Goal: Book appointment/travel/reservation

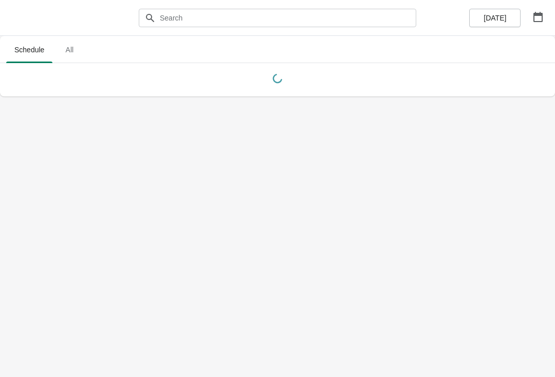
click at [538, 16] on icon "button" at bounding box center [538, 17] width 10 height 10
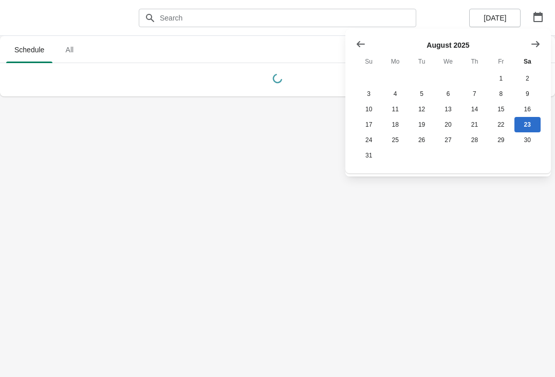
click at [543, 50] on button "Show next month, September 2025" at bounding box center [535, 44] width 18 height 18
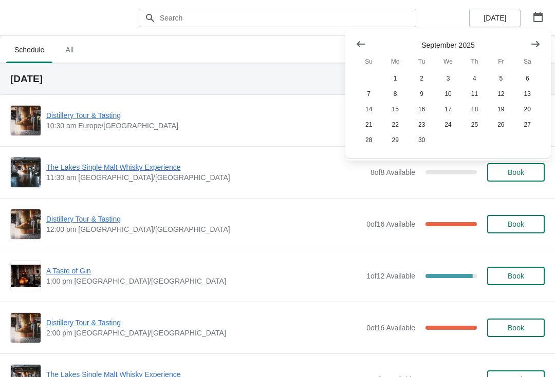
click at [530, 44] on button "Show next month, October 2025" at bounding box center [535, 44] width 18 height 18
click at [370, 140] on button "26" at bounding box center [368, 140] width 26 height 15
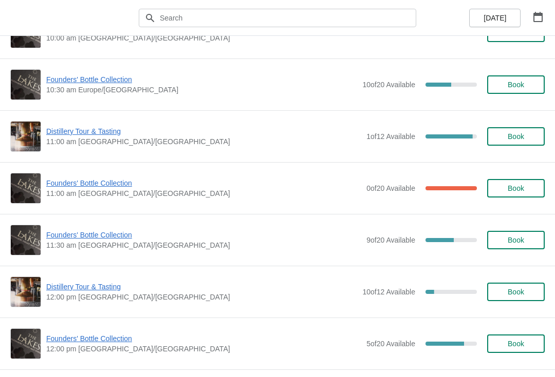
scroll to position [140, 0]
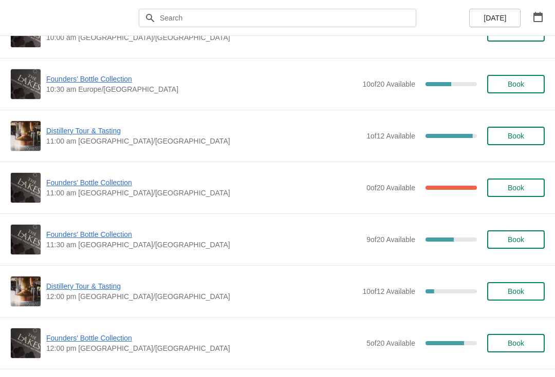
click at [105, 239] on span "Founders' Bottle Collection" at bounding box center [203, 235] width 315 height 10
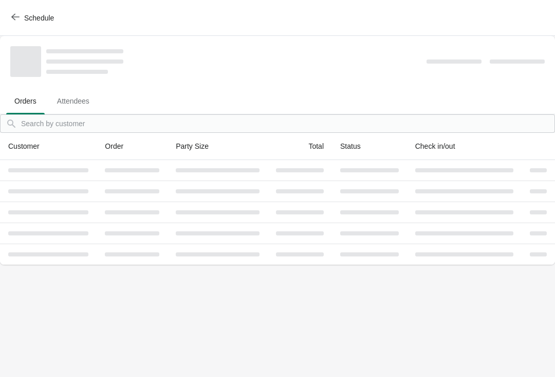
scroll to position [0, 0]
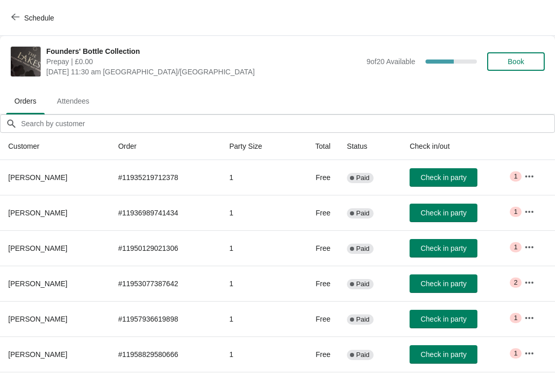
click at [525, 214] on icon "button" at bounding box center [529, 212] width 10 height 10
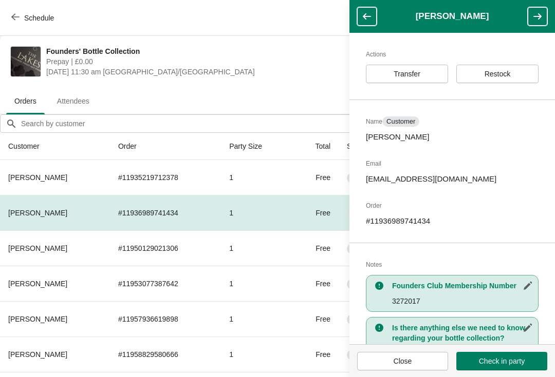
click at [506, 74] on span "Restock" at bounding box center [497, 74] width 26 height 8
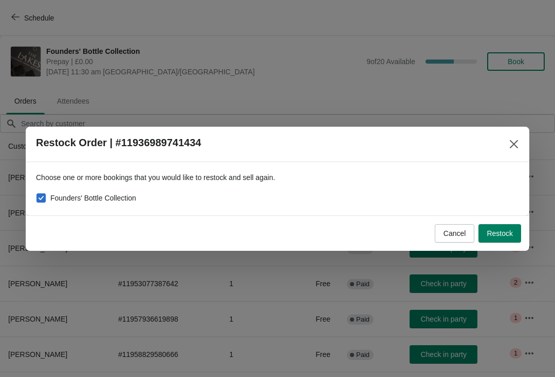
click at [500, 231] on span "Restock" at bounding box center [499, 234] width 26 height 8
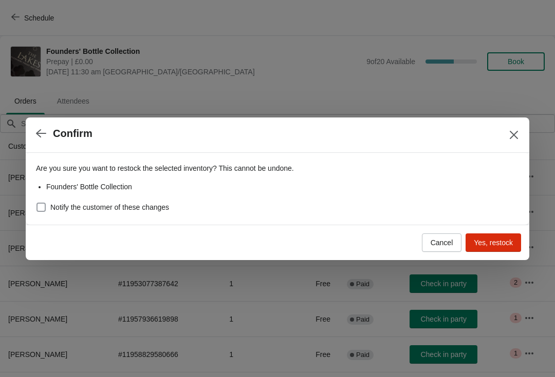
click at [150, 204] on span "Notify the customer of these changes" at bounding box center [109, 207] width 119 height 10
click at [37, 203] on input "Notify the customer of these changes" at bounding box center [36, 203] width 1 height 1
checkbox input "true"
click at [494, 241] on span "Yes, restock" at bounding box center [493, 243] width 39 height 8
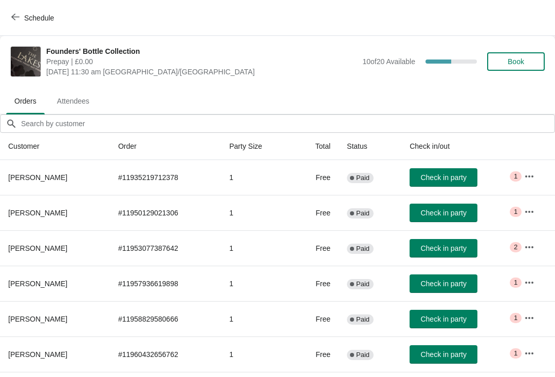
click at [17, 21] on icon "button" at bounding box center [15, 17] width 8 height 8
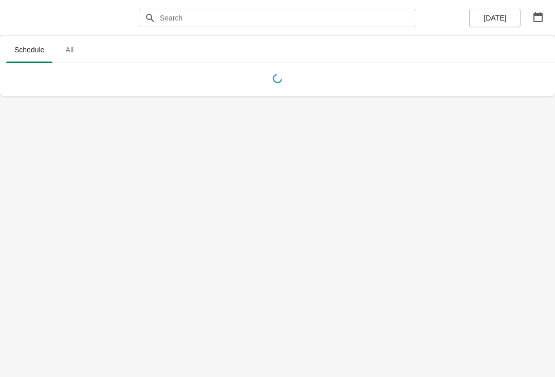
click at [534, 13] on icon "button" at bounding box center [537, 17] width 9 height 10
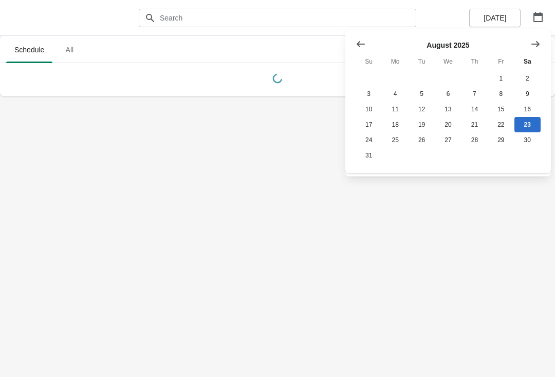
click at [534, 43] on icon "Show next month, September 2025" at bounding box center [535, 44] width 10 height 10
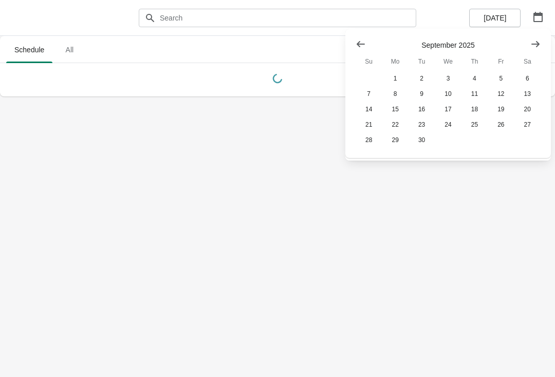
click at [535, 43] on icon "Show next month, October 2025" at bounding box center [535, 44] width 10 height 10
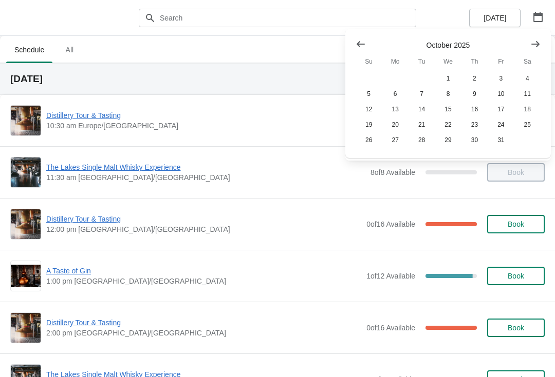
click at [523, 123] on button "25" at bounding box center [527, 124] width 26 height 15
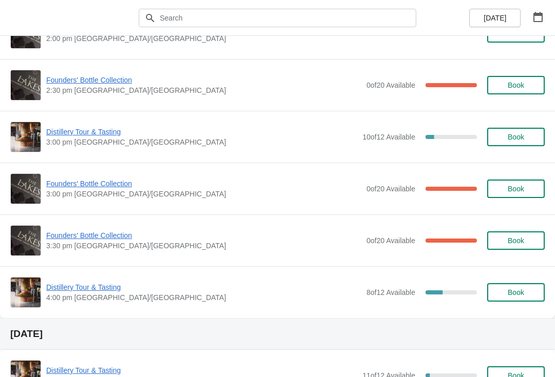
scroll to position [779, 0]
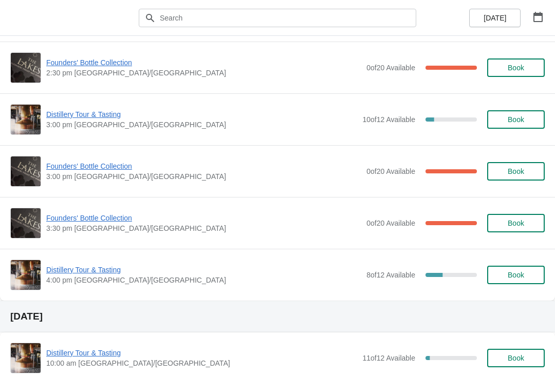
click at [119, 221] on span "Founders' Bottle Collection" at bounding box center [203, 218] width 315 height 10
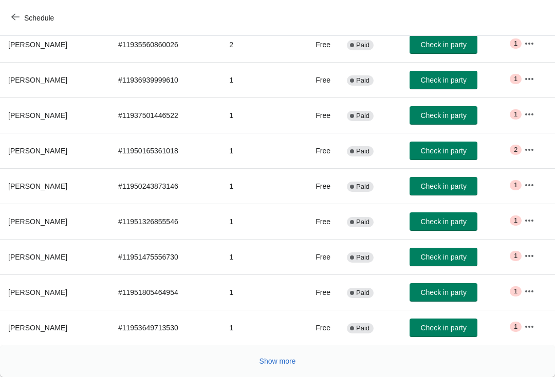
scroll to position [168, 0]
click at [277, 353] on button "Show more" at bounding box center [277, 361] width 45 height 18
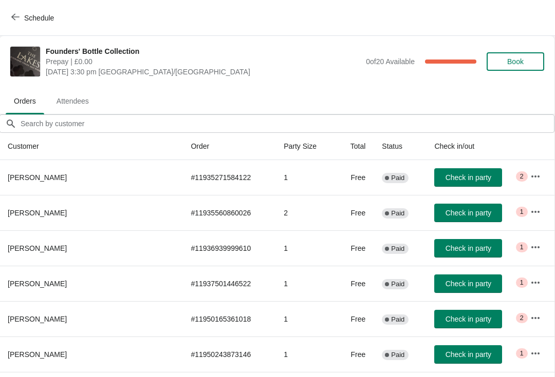
scroll to position [0, 1]
click at [15, 15] on icon "button" at bounding box center [15, 17] width 8 height 8
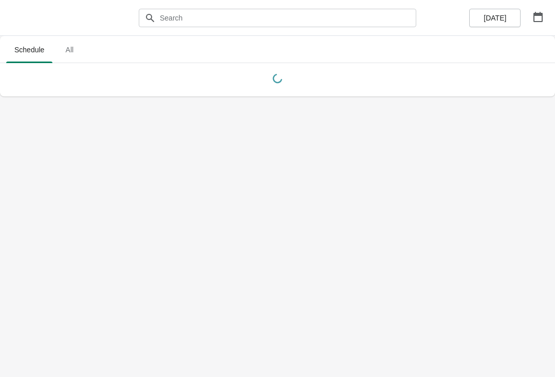
click at [539, 16] on icon "button" at bounding box center [538, 17] width 10 height 10
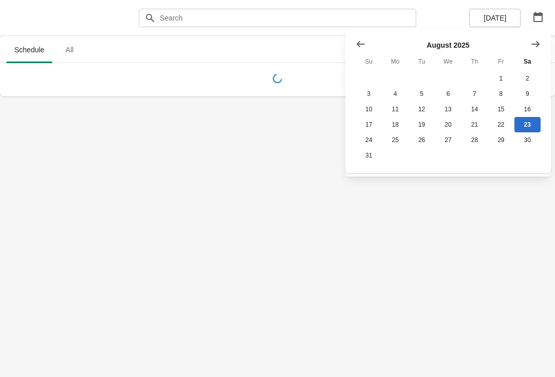
click at [534, 43] on icon "Show next month, September 2025" at bounding box center [535, 44] width 10 height 10
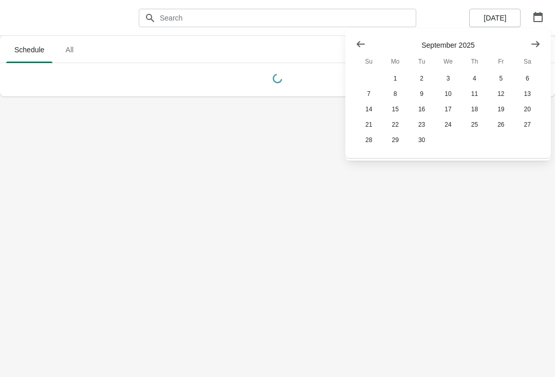
click at [531, 44] on icon "Show next month, October 2025" at bounding box center [535, 44] width 10 height 10
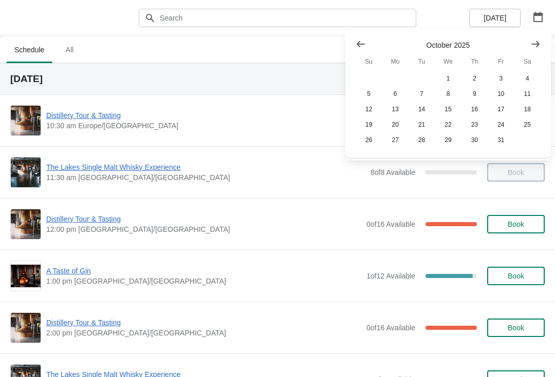
click at [528, 128] on button "25" at bounding box center [527, 124] width 26 height 15
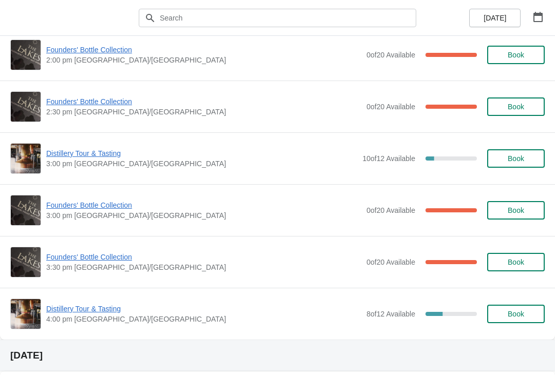
scroll to position [754, 0]
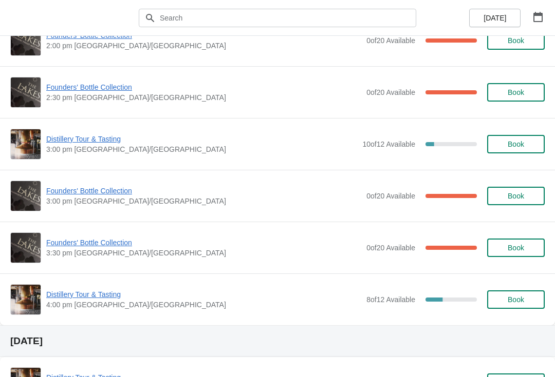
click at [119, 247] on span "Founders' Bottle Collection" at bounding box center [203, 243] width 315 height 10
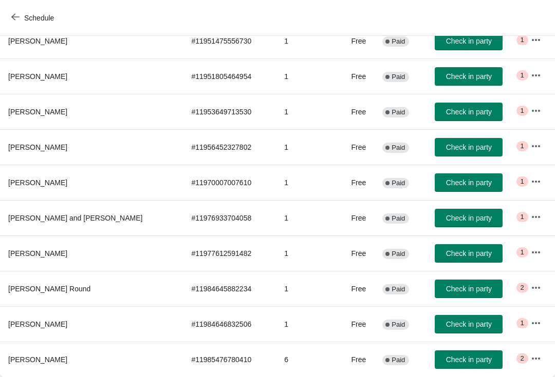
scroll to position [0, 0]
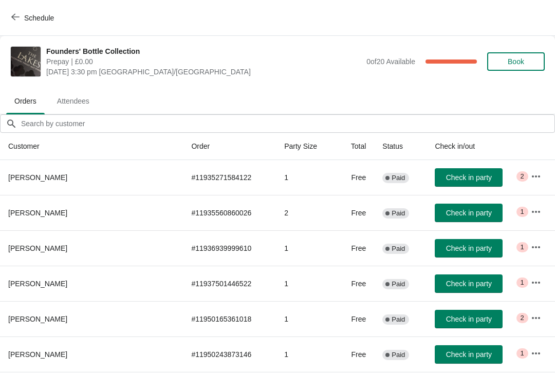
click at [32, 21] on span "Schedule" at bounding box center [39, 18] width 30 height 8
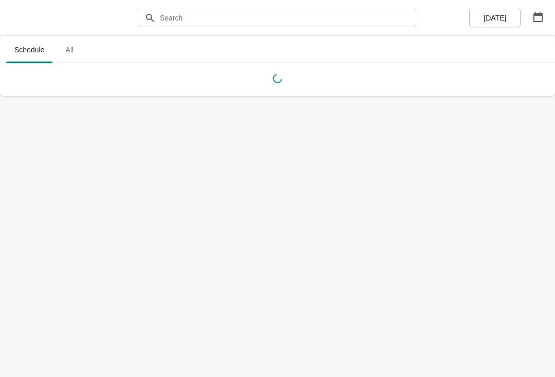
click at [542, 17] on icon "button" at bounding box center [538, 17] width 10 height 10
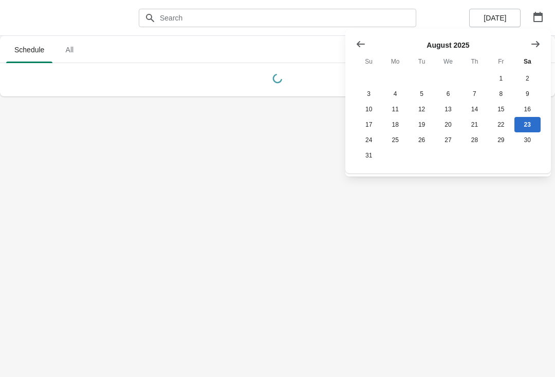
click at [527, 44] on button "Show next month, September 2025" at bounding box center [535, 44] width 18 height 18
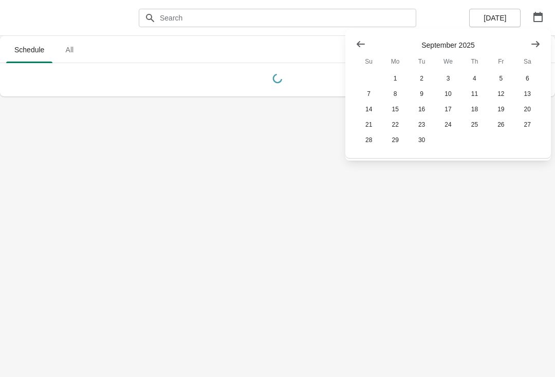
click at [531, 48] on icon "Show next month, October 2025" at bounding box center [535, 44] width 10 height 10
click at [527, 129] on button "25" at bounding box center [527, 124] width 26 height 15
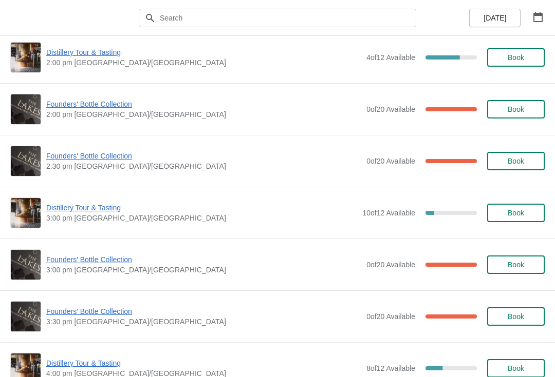
scroll to position [700, 0]
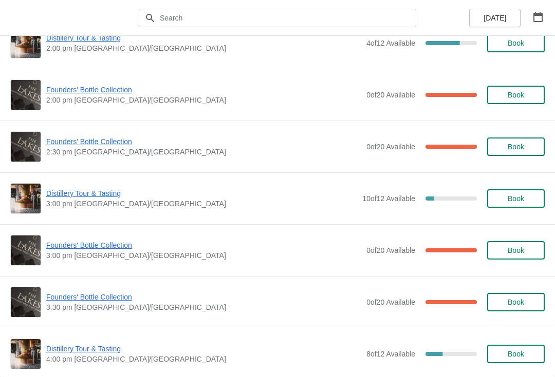
click at [116, 244] on span "Founders' Bottle Collection" at bounding box center [203, 245] width 315 height 10
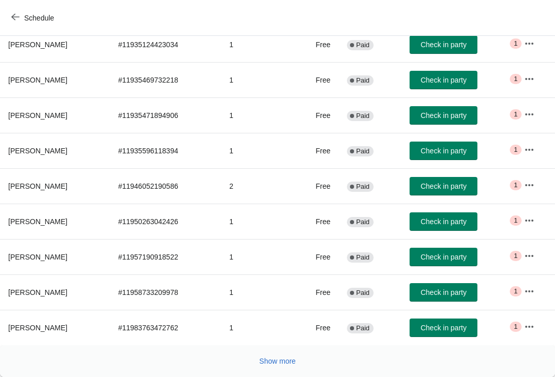
scroll to position [168, 0]
click at [276, 360] on span "Show more" at bounding box center [277, 361] width 36 height 8
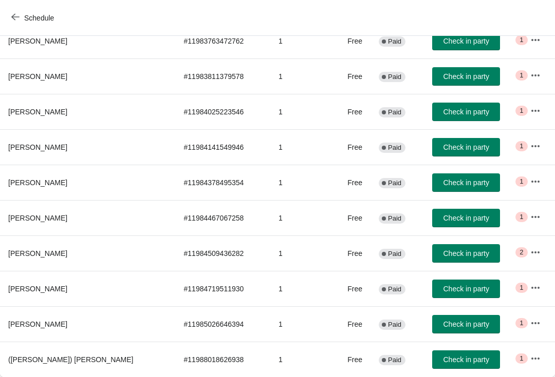
scroll to position [456, 0]
click at [530, 284] on icon "button" at bounding box center [535, 288] width 10 height 10
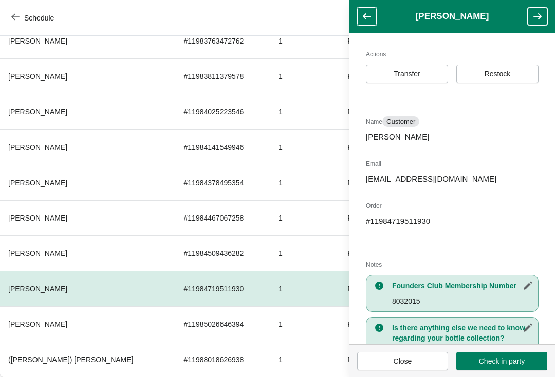
click at [424, 75] on span "Transfer" at bounding box center [406, 74] width 65 height 8
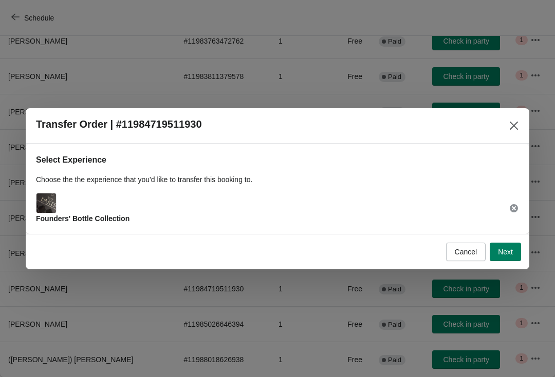
click at [499, 248] on span "Next" at bounding box center [505, 252] width 15 height 8
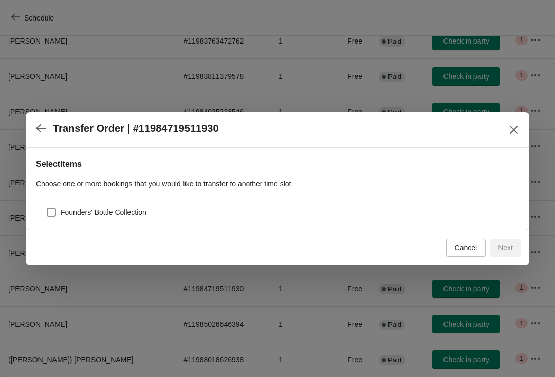
click at [127, 209] on span "Founders' Bottle Collection" at bounding box center [104, 212] width 86 height 10
click at [47, 209] on input "Founders' Bottle Collection" at bounding box center [47, 208] width 1 height 1
checkbox input "true"
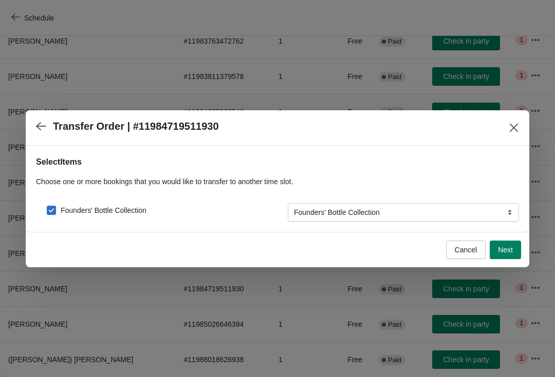
click at [505, 251] on span "Next" at bounding box center [505, 250] width 15 height 8
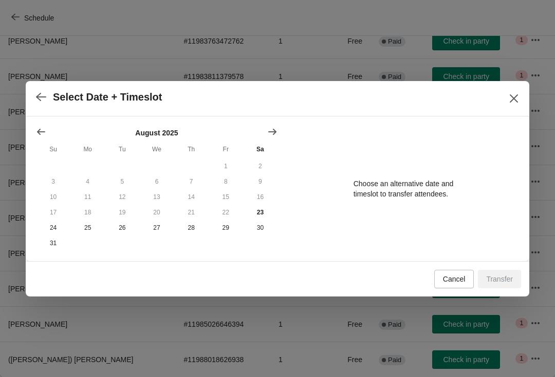
click at [277, 127] on button "Show next month, September 2025" at bounding box center [272, 132] width 18 height 18
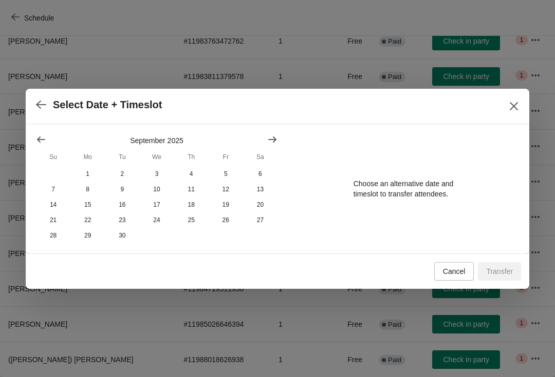
click at [273, 140] on icon "Show next month, October 2025" at bounding box center [272, 140] width 10 height 10
click at [263, 223] on button "25" at bounding box center [260, 220] width 34 height 15
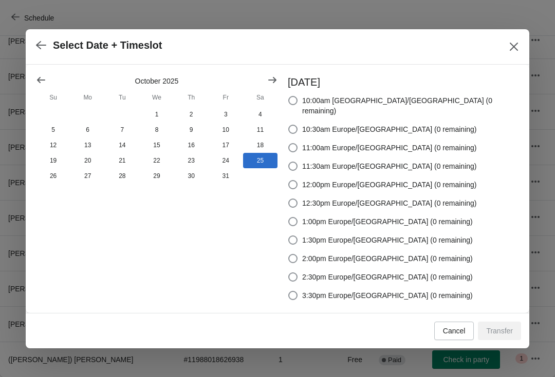
click at [396, 235] on span "1:30pm Europe/[GEOGRAPHIC_DATA] (0 remaining)" at bounding box center [387, 240] width 171 height 10
click at [289, 236] on input "1:30pm Europe/[GEOGRAPHIC_DATA] (0 remaining)" at bounding box center [288, 236] width 1 height 1
radio input "true"
click at [502, 330] on span "Transfer" at bounding box center [499, 331] width 27 height 8
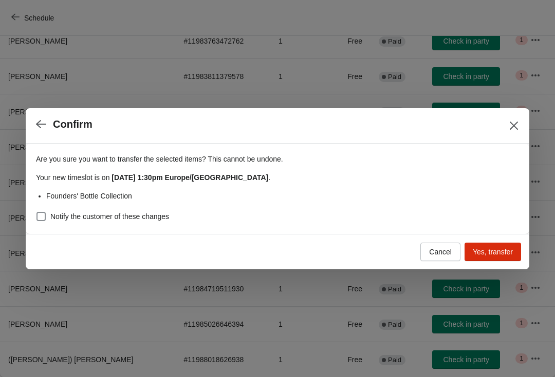
click at [152, 218] on span "Notify the customer of these changes" at bounding box center [109, 217] width 119 height 10
click at [37, 213] on input "Notify the customer of these changes" at bounding box center [36, 212] width 1 height 1
checkbox input "true"
click at [494, 252] on span "Yes, transfer" at bounding box center [493, 252] width 40 height 8
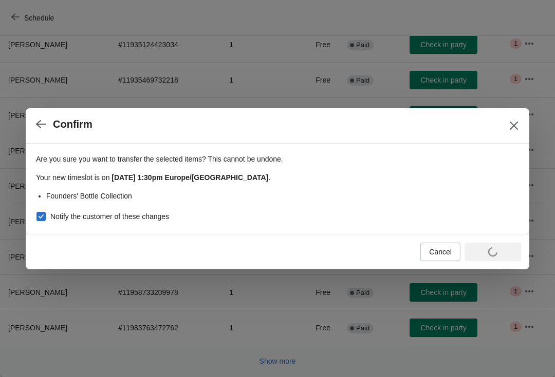
scroll to position [168, 0]
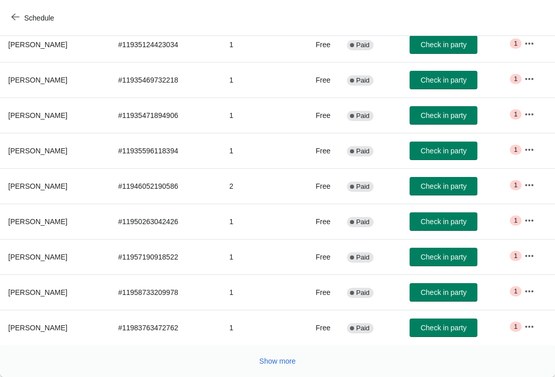
click at [32, 21] on span "Schedule" at bounding box center [39, 18] width 30 height 8
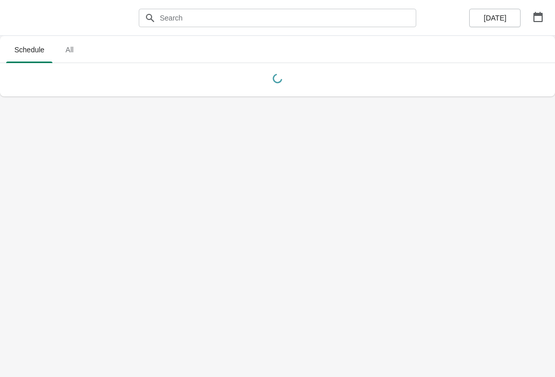
click at [546, 10] on button "button" at bounding box center [537, 17] width 18 height 18
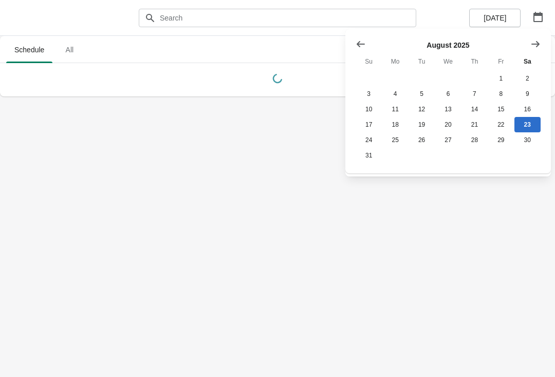
click at [533, 50] on button "Show next month, September 2025" at bounding box center [535, 44] width 18 height 18
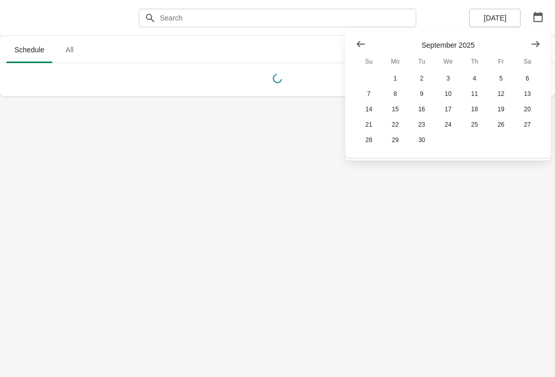
click at [539, 47] on icon "Show next month, October 2025" at bounding box center [535, 44] width 10 height 10
click at [364, 146] on button "26" at bounding box center [368, 140] width 26 height 15
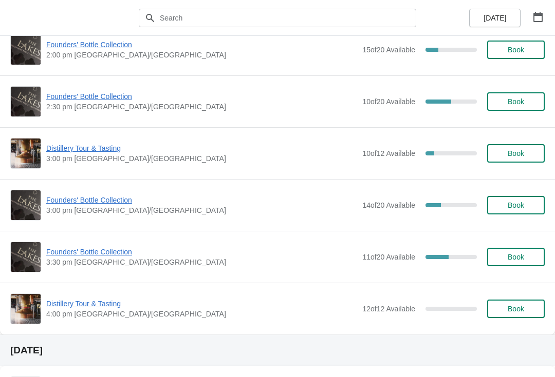
scroll to position [746, 0]
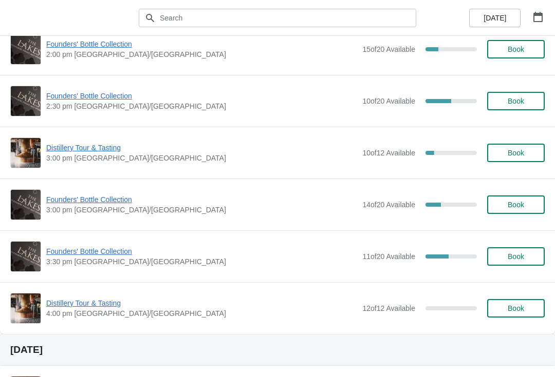
click at [111, 200] on span "Founders' Bottle Collection" at bounding box center [201, 200] width 311 height 10
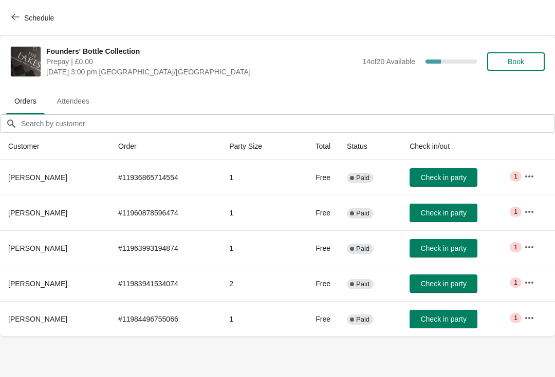
scroll to position [0, 0]
click at [525, 58] on span "Book" at bounding box center [515, 62] width 39 height 8
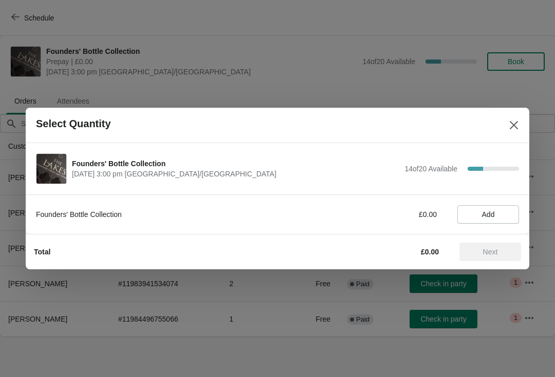
click at [485, 213] on span "Add" at bounding box center [488, 215] width 13 height 8
click at [500, 251] on span "Next" at bounding box center [489, 252] width 45 height 8
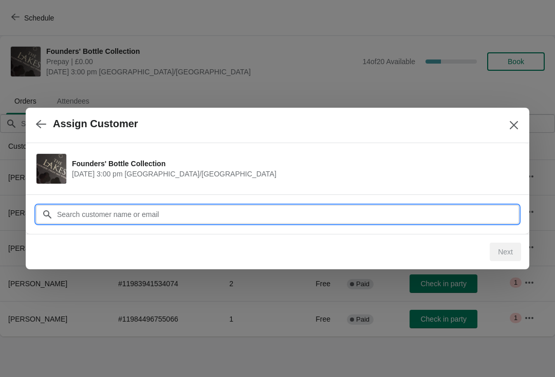
click at [390, 216] on input "Customer" at bounding box center [287, 214] width 462 height 18
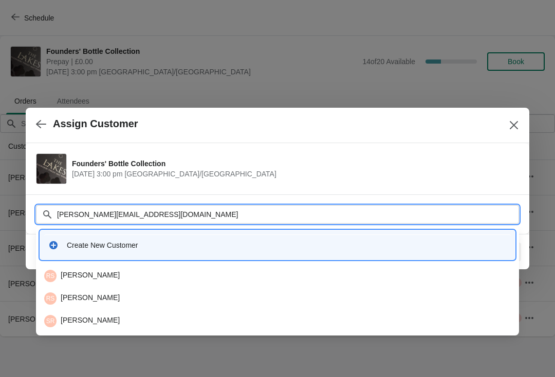
type input "[PERSON_NAME][EMAIL_ADDRESS][DOMAIN_NAME]"
click at [140, 276] on div "RS [PERSON_NAME]" at bounding box center [277, 276] width 466 height 12
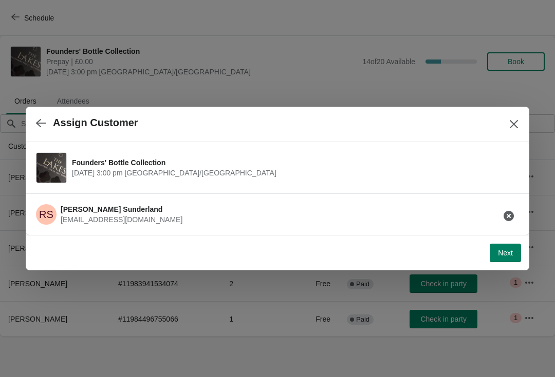
click at [502, 250] on span "Next" at bounding box center [505, 253] width 15 height 8
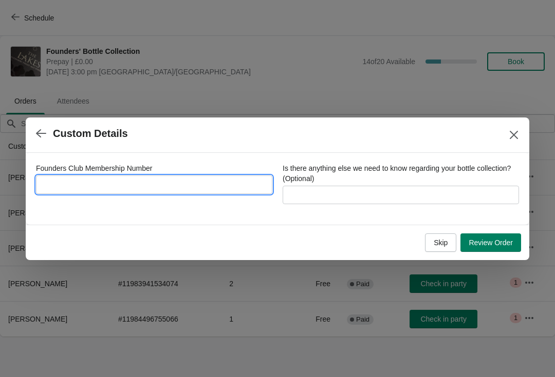
click at [202, 180] on input "Founders Club Membership Number" at bounding box center [154, 185] width 236 height 18
type input "2232"
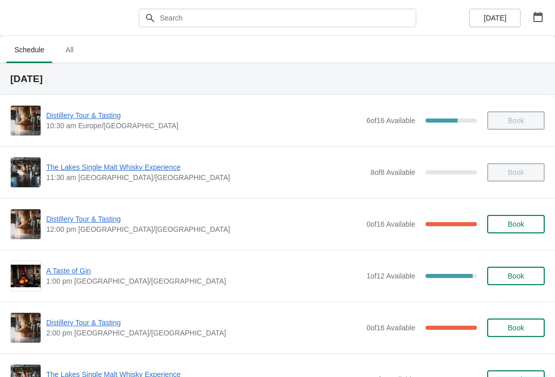
click at [540, 16] on icon "button" at bounding box center [538, 17] width 10 height 10
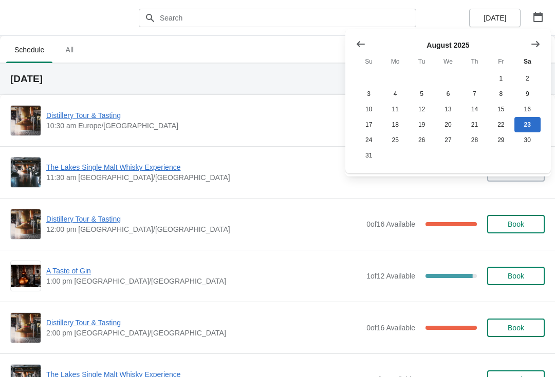
click at [534, 46] on icon "Show next month, September 2025" at bounding box center [535, 44] width 10 height 10
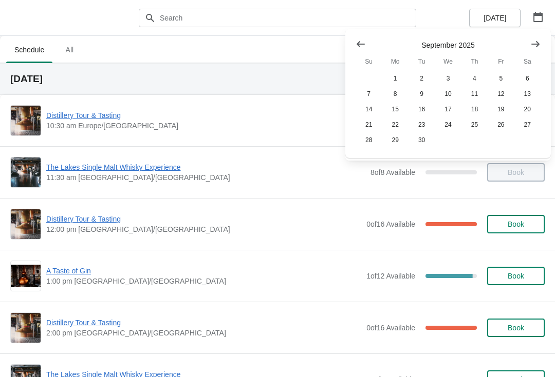
click at [534, 47] on icon "Show next month, October 2025" at bounding box center [535, 44] width 10 height 10
click at [523, 128] on button "25" at bounding box center [527, 124] width 26 height 15
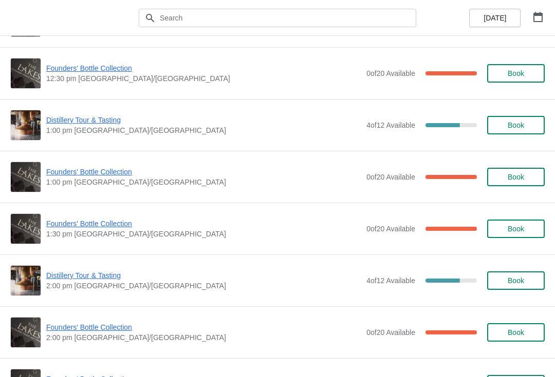
scroll to position [463, 0]
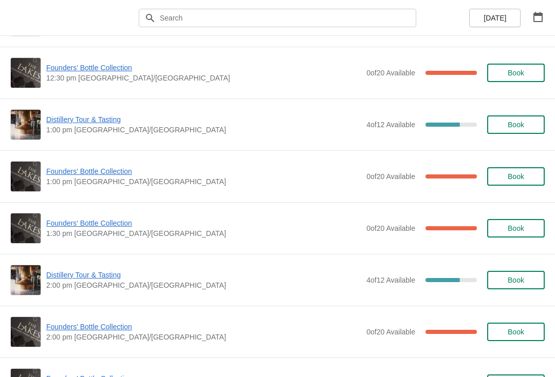
click at [117, 176] on span "Founders' Bottle Collection" at bounding box center [203, 171] width 315 height 10
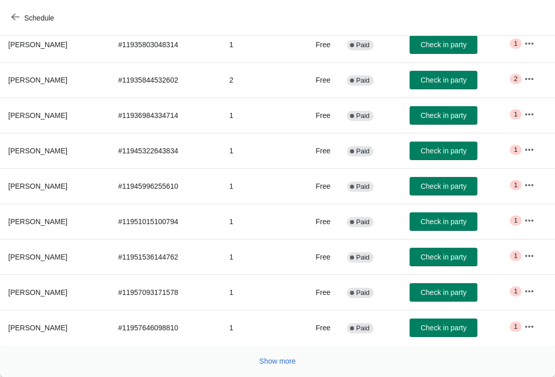
scroll to position [168, 0]
click at [282, 367] on button "Show more" at bounding box center [277, 361] width 45 height 18
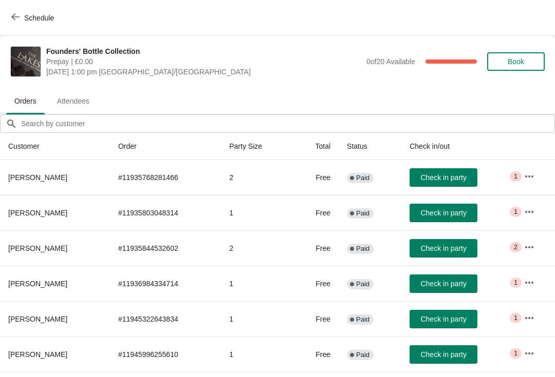
scroll to position [0, 0]
click at [10, 16] on button "Schedule" at bounding box center [33, 18] width 57 height 18
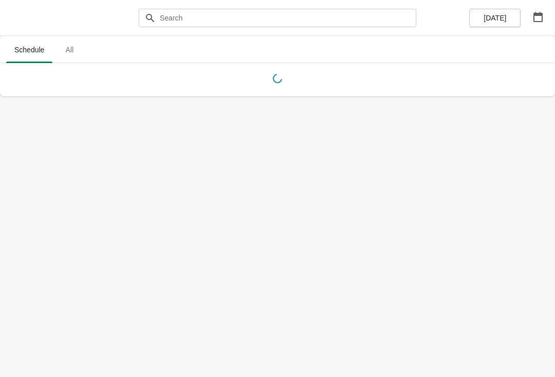
click at [541, 20] on icon "button" at bounding box center [537, 17] width 9 height 10
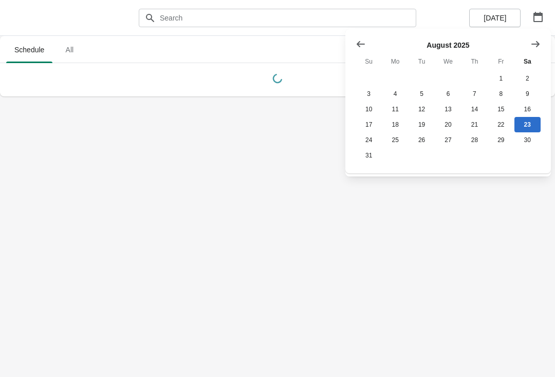
click at [543, 38] on button "Show next month, September 2025" at bounding box center [535, 44] width 18 height 18
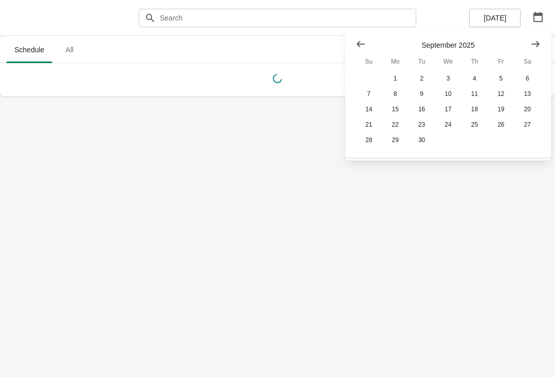
click at [535, 42] on icon "Show next month, October 2025" at bounding box center [535, 44] width 10 height 10
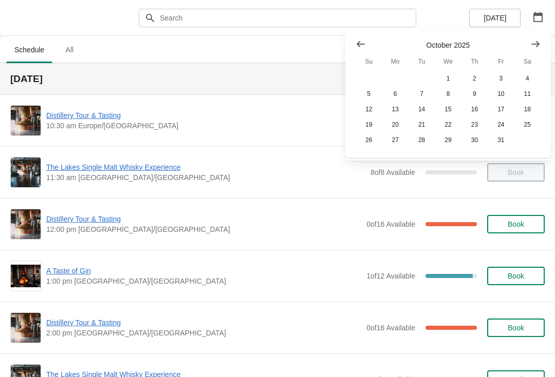
click at [527, 126] on button "25" at bounding box center [527, 124] width 26 height 15
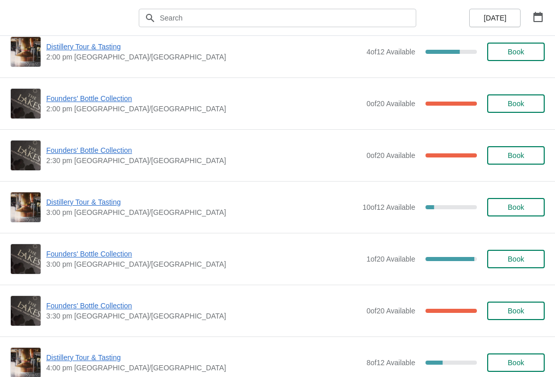
scroll to position [695, 0]
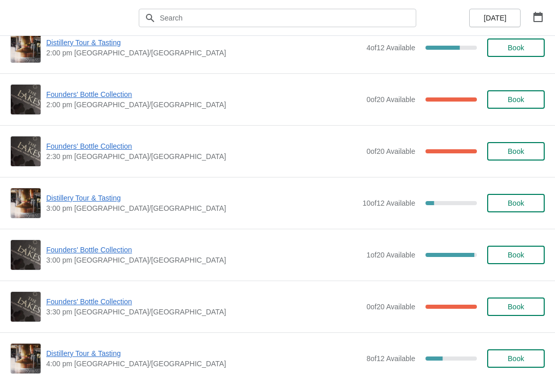
click at [514, 96] on span "Book" at bounding box center [515, 100] width 16 height 8
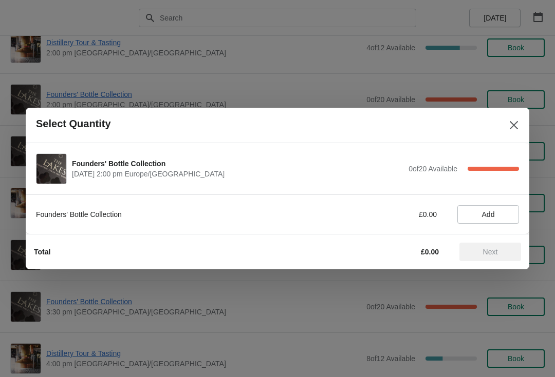
click at [497, 206] on button "Add" at bounding box center [488, 214] width 62 height 18
click at [505, 216] on icon at bounding box center [505, 215] width 11 height 11
click at [476, 251] on span "Next" at bounding box center [489, 252] width 45 height 8
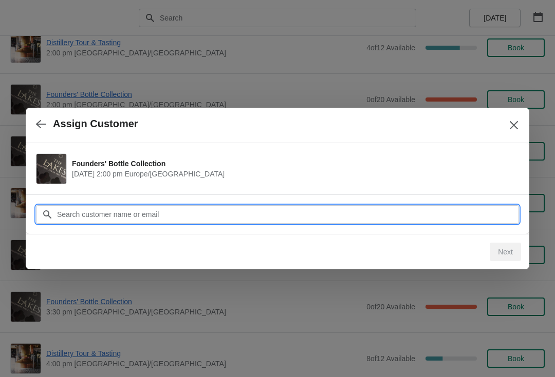
click at [320, 213] on input "Customer" at bounding box center [287, 214] width 462 height 18
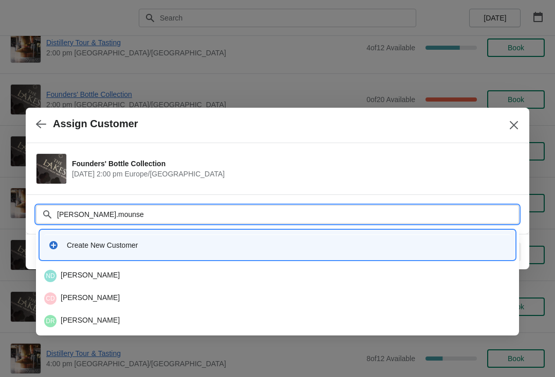
type input "Duncan.mounsey"
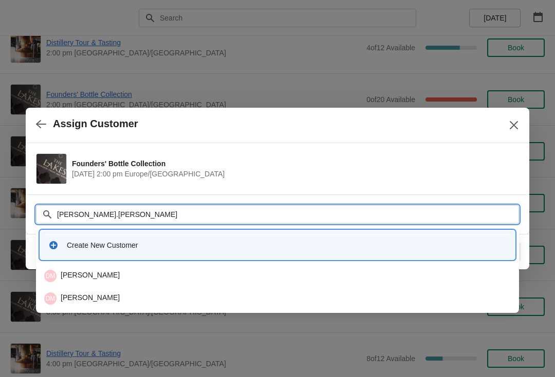
click at [142, 273] on div "DM Duncan Mounsey" at bounding box center [277, 276] width 466 height 12
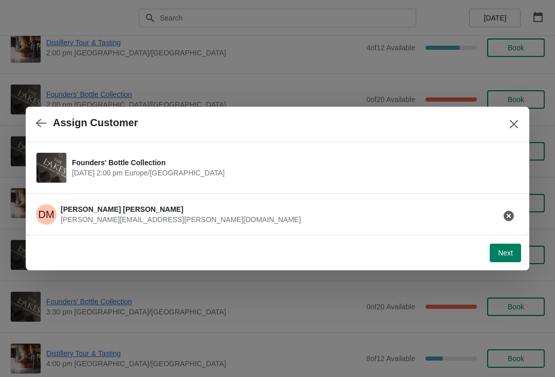
click at [499, 257] on span "Next" at bounding box center [505, 253] width 15 height 8
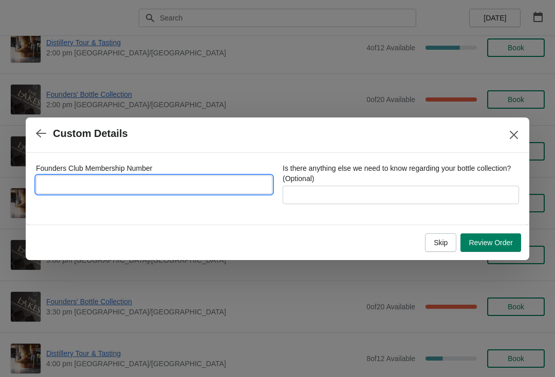
click at [184, 182] on input "Founders Club Membership Number" at bounding box center [154, 185] width 236 height 18
type input "332016"
click at [42, 135] on icon "button" at bounding box center [41, 133] width 10 height 10
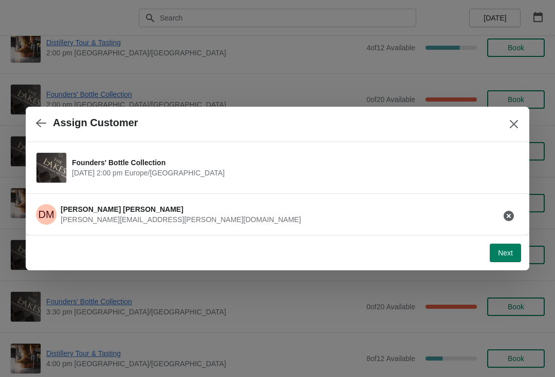
click at [48, 120] on button "button" at bounding box center [41, 123] width 18 height 20
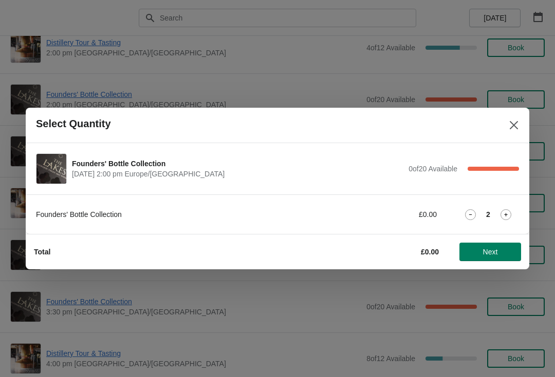
click at [472, 215] on icon at bounding box center [470, 215] width 11 height 11
click at [483, 253] on span "Next" at bounding box center [490, 252] width 15 height 8
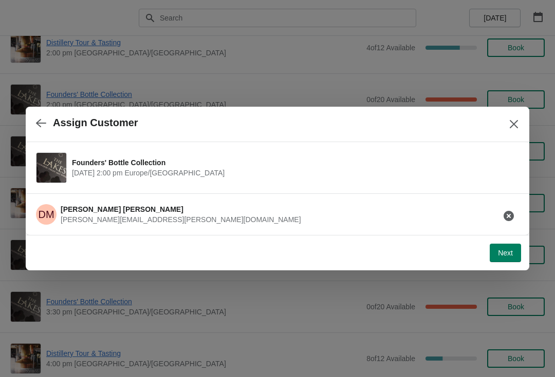
click at [493, 258] on button "Next" at bounding box center [504, 253] width 31 height 18
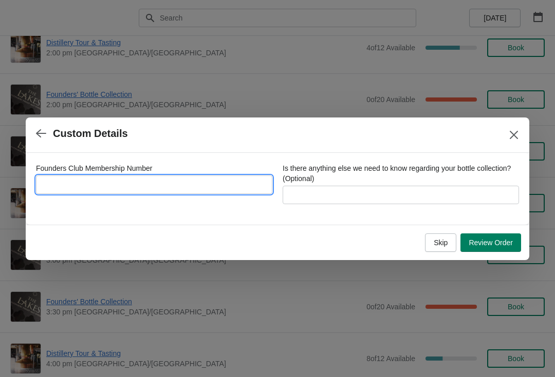
click at [215, 180] on input "Founders Club Membership Number" at bounding box center [154, 185] width 236 height 18
type input "332016"
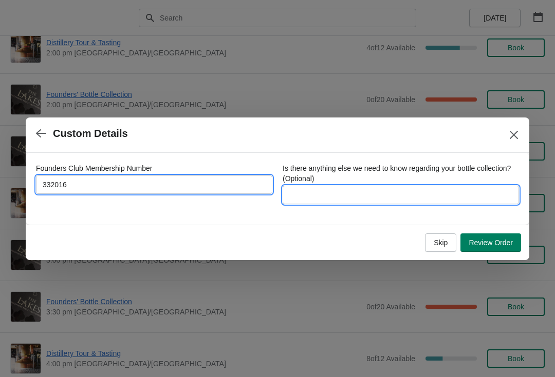
click at [384, 191] on input "Is there anything else we need to know regarding your bottle collection? (Optio…" at bounding box center [400, 195] width 236 height 18
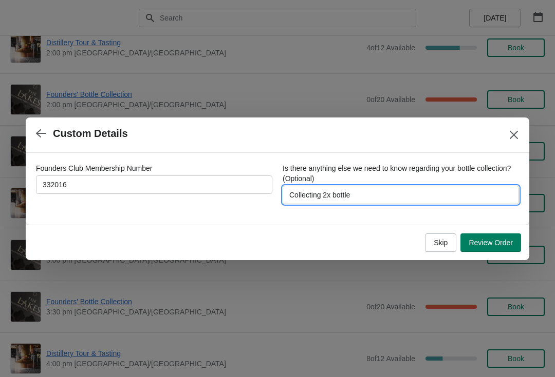
type input "Collecting 2x bottles"
click at [496, 250] on button "Review Order" at bounding box center [490, 243] width 61 height 18
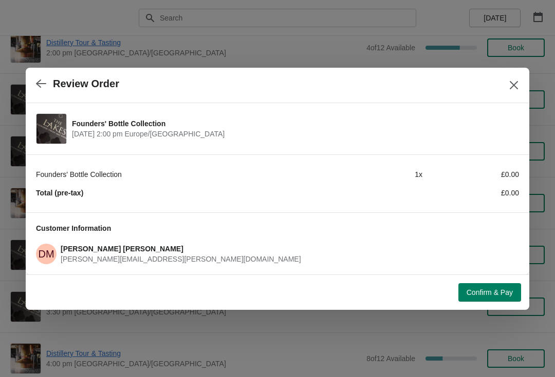
click at [492, 294] on span "Confirm & Pay" at bounding box center [489, 293] width 46 height 8
